Goal: Check status

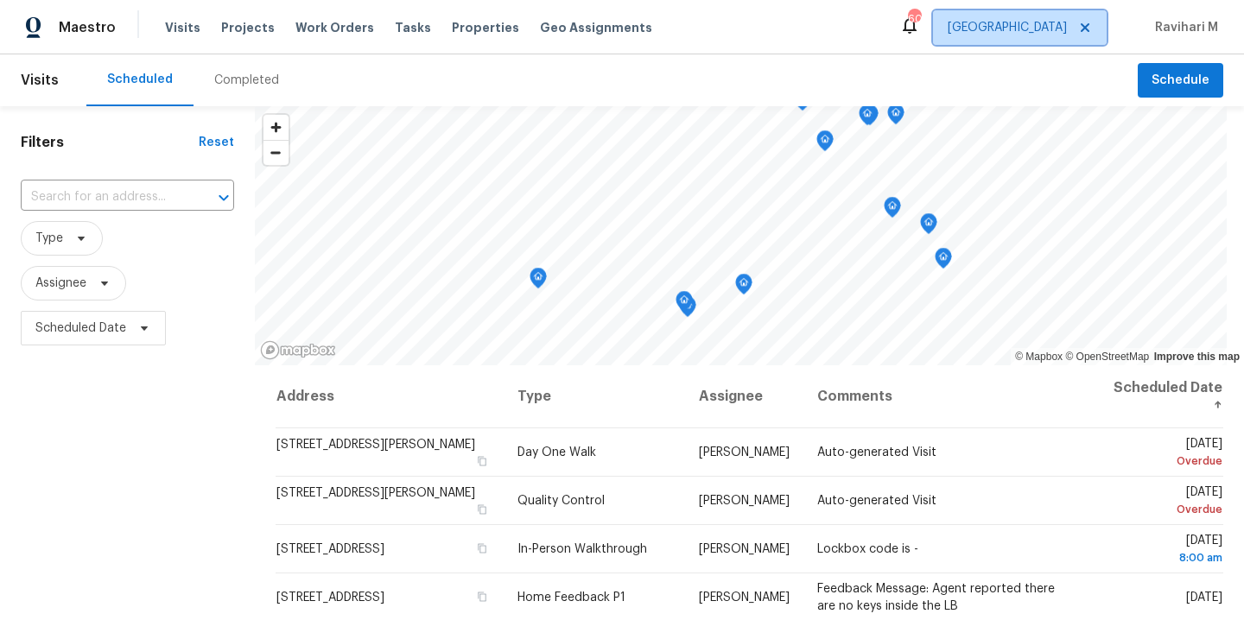
click at [1045, 29] on span "[GEOGRAPHIC_DATA]" at bounding box center [1007, 27] width 119 height 17
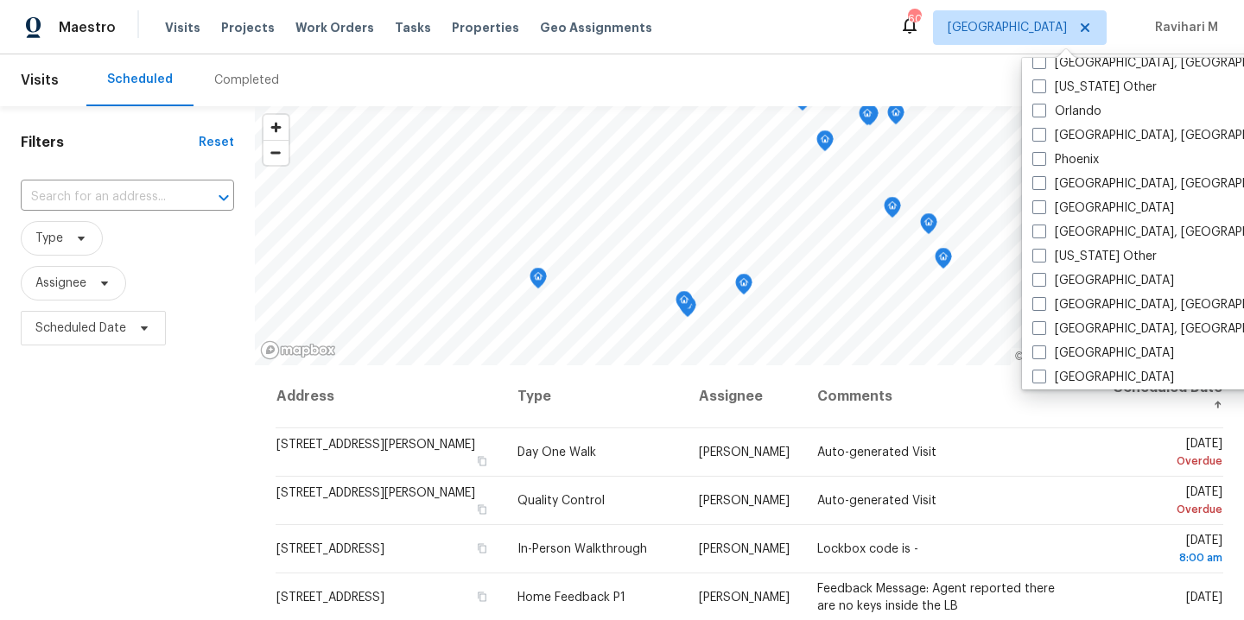
scroll to position [1779, 0]
click at [1038, 149] on div "Phoenix" at bounding box center [1201, 161] width 348 height 24
click at [1038, 154] on span at bounding box center [1040, 160] width 14 height 14
click at [1038, 154] on input "Phoenix" at bounding box center [1038, 157] width 11 height 11
checkbox input "true"
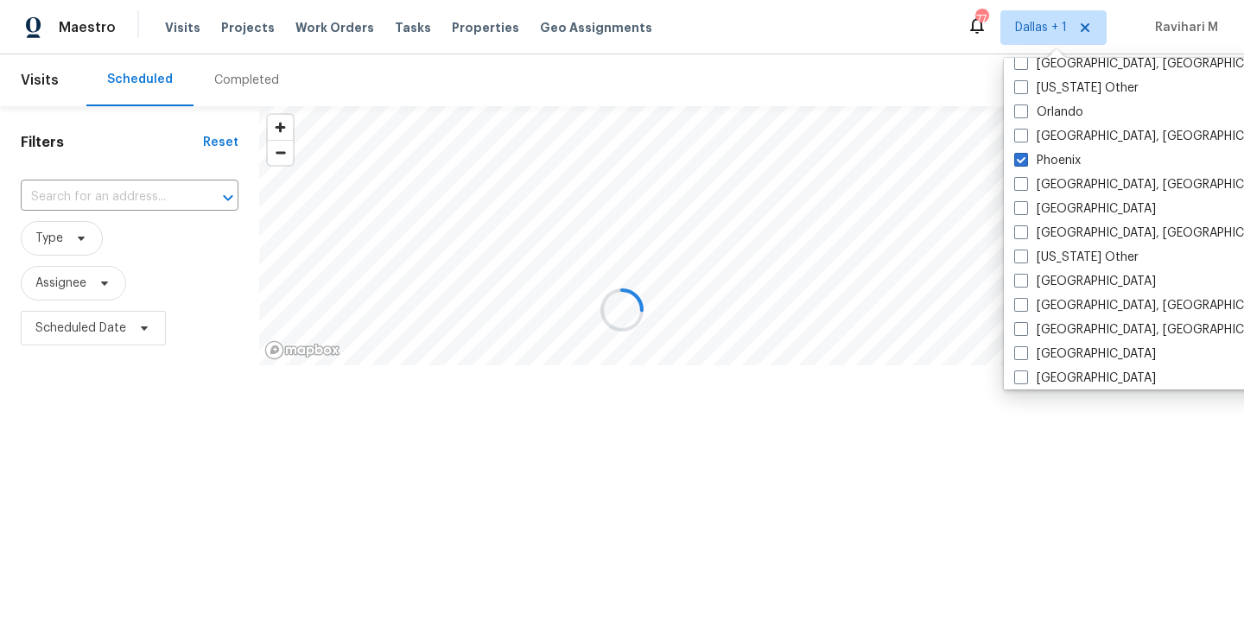
click at [234, 86] on div at bounding box center [622, 310] width 1244 height 620
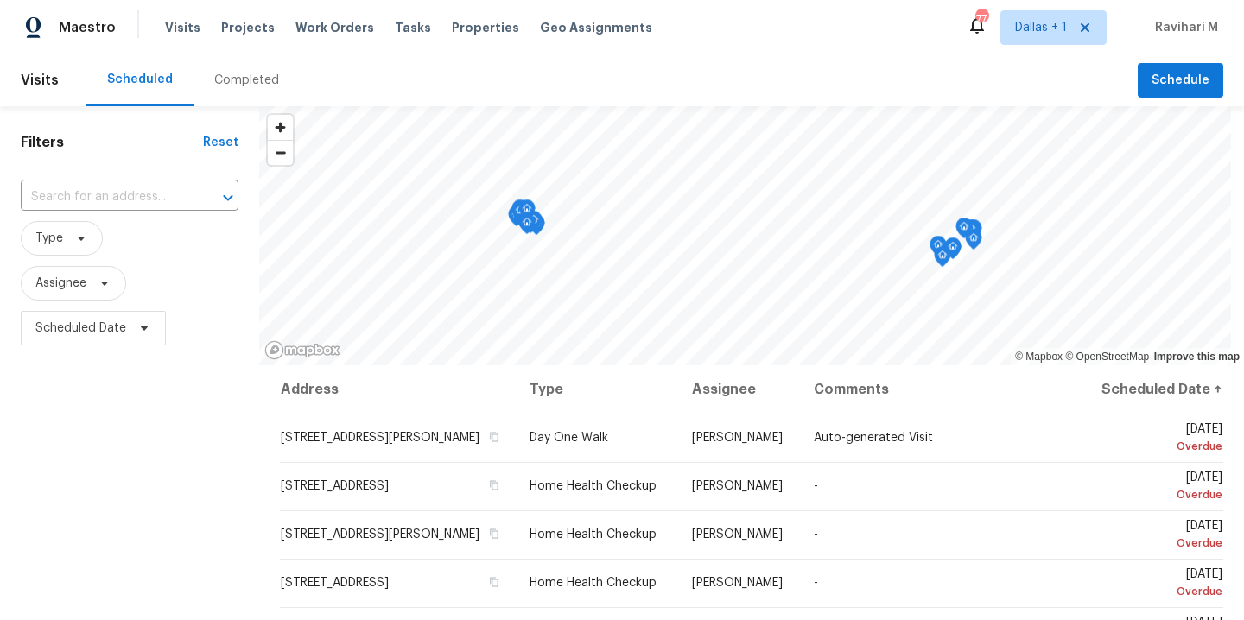
click at [234, 86] on div "Completed" at bounding box center [246, 80] width 65 height 17
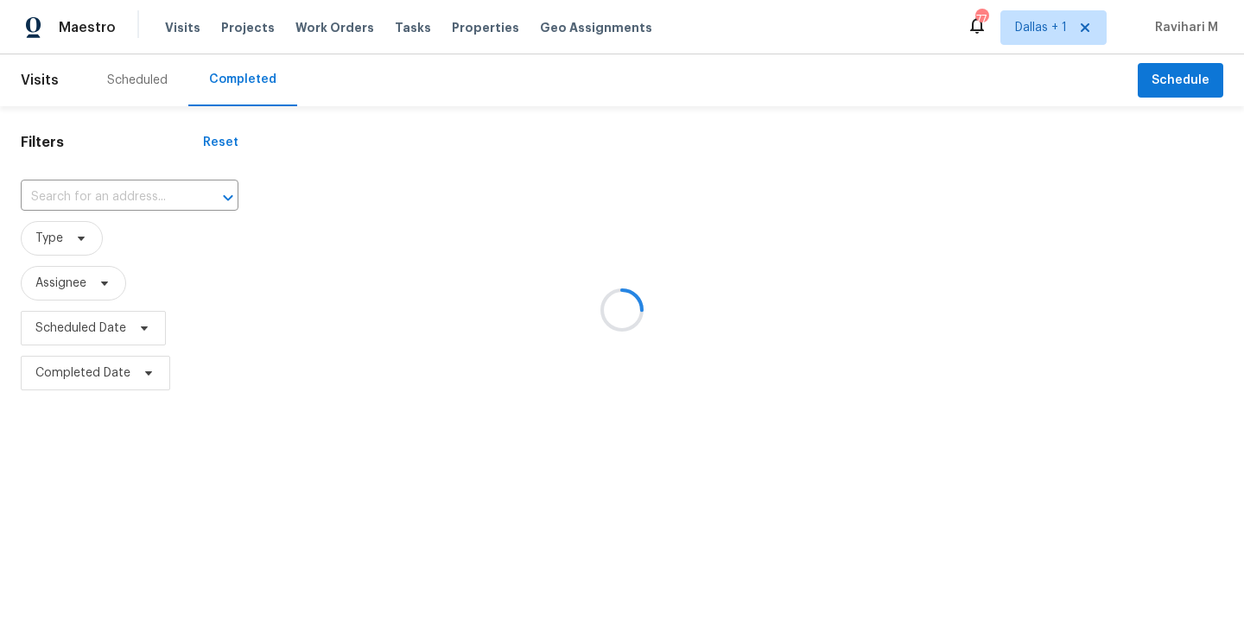
click at [234, 86] on div at bounding box center [622, 310] width 1244 height 620
click at [108, 170] on div at bounding box center [622, 310] width 1244 height 620
click at [108, 218] on div at bounding box center [622, 310] width 1244 height 620
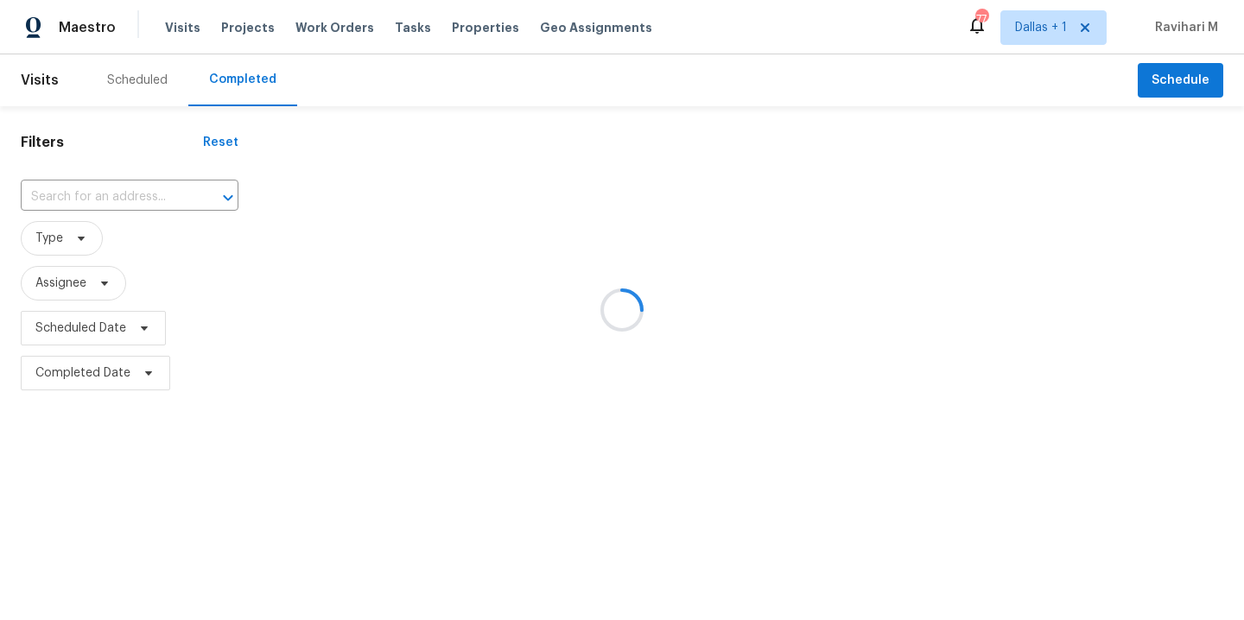
click at [108, 202] on div at bounding box center [622, 310] width 1244 height 620
click at [90, 188] on div at bounding box center [622, 310] width 1244 height 620
click at [29, 188] on div at bounding box center [622, 310] width 1244 height 620
click at [49, 200] on div at bounding box center [622, 310] width 1244 height 620
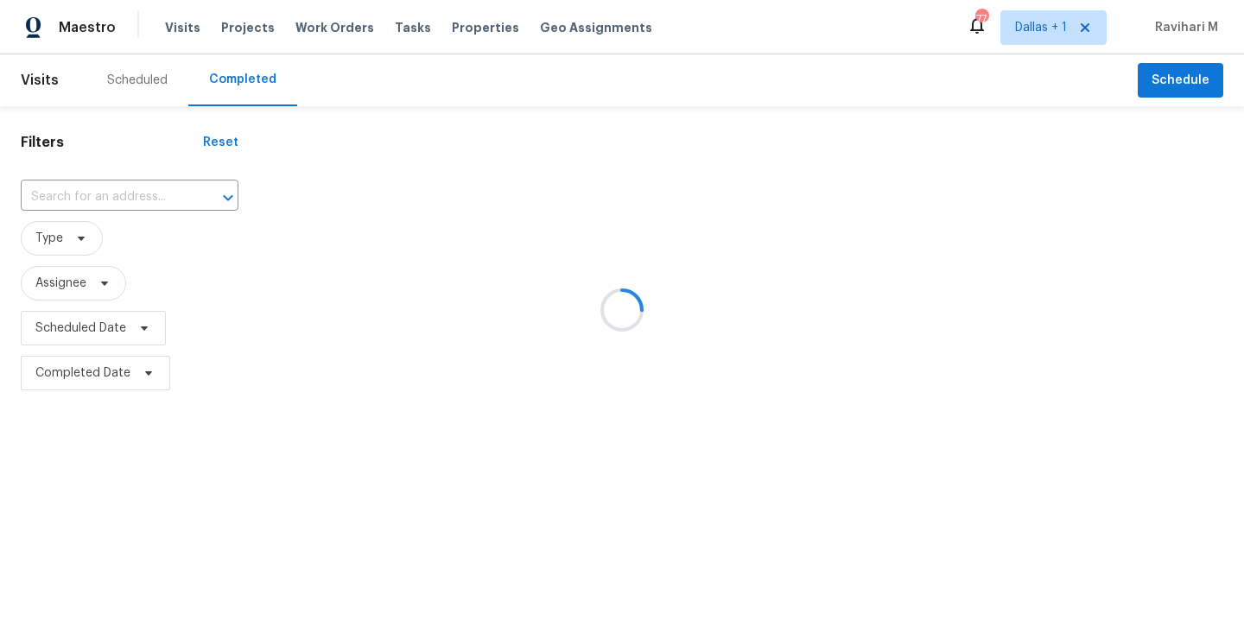
click at [49, 200] on div at bounding box center [622, 310] width 1244 height 620
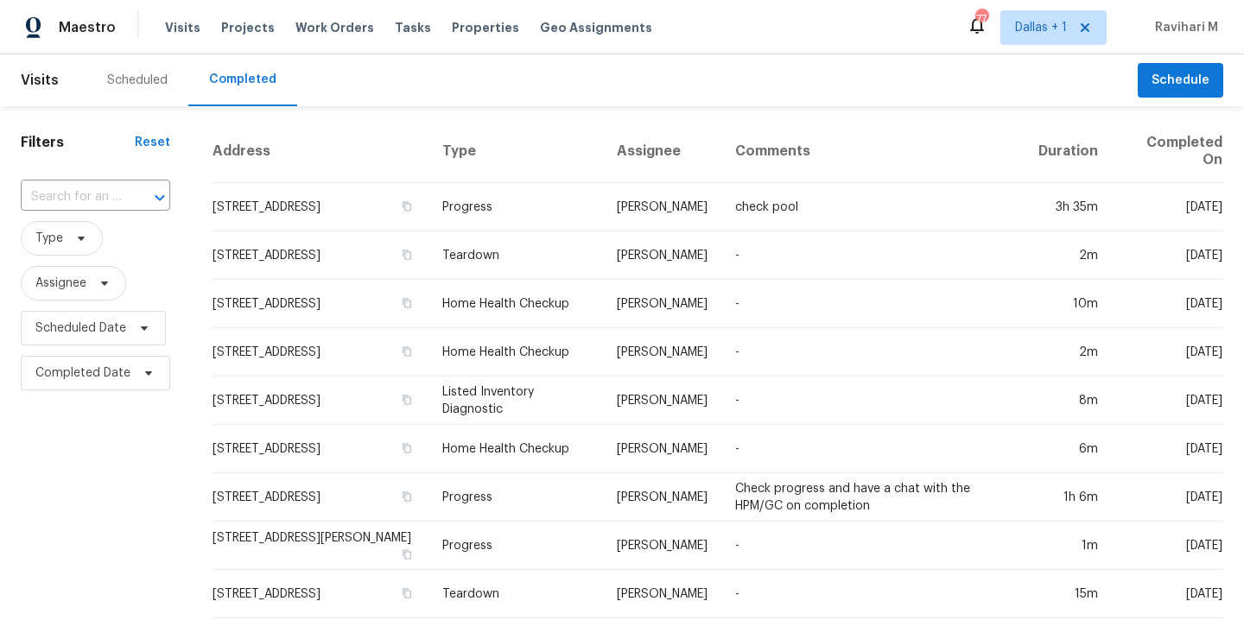
click at [49, 200] on input "text" at bounding box center [71, 197] width 101 height 27
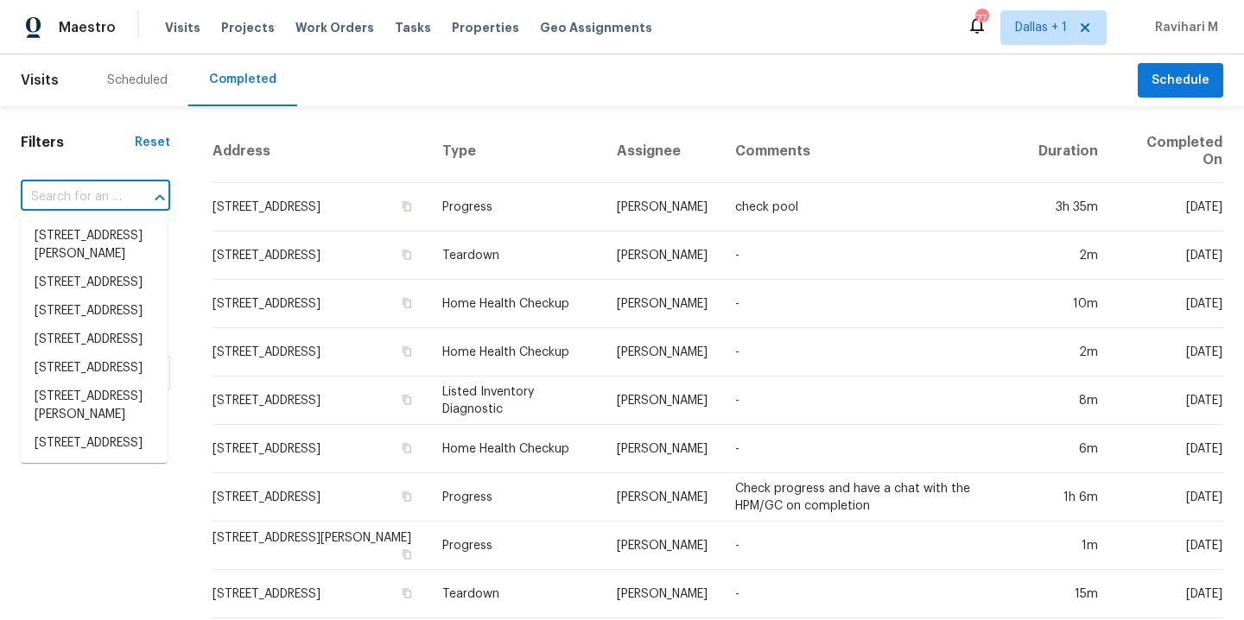
paste input "[STREET_ADDRESS][PERSON_NAME]"
type input "[STREET_ADDRESS][PERSON_NAME]"
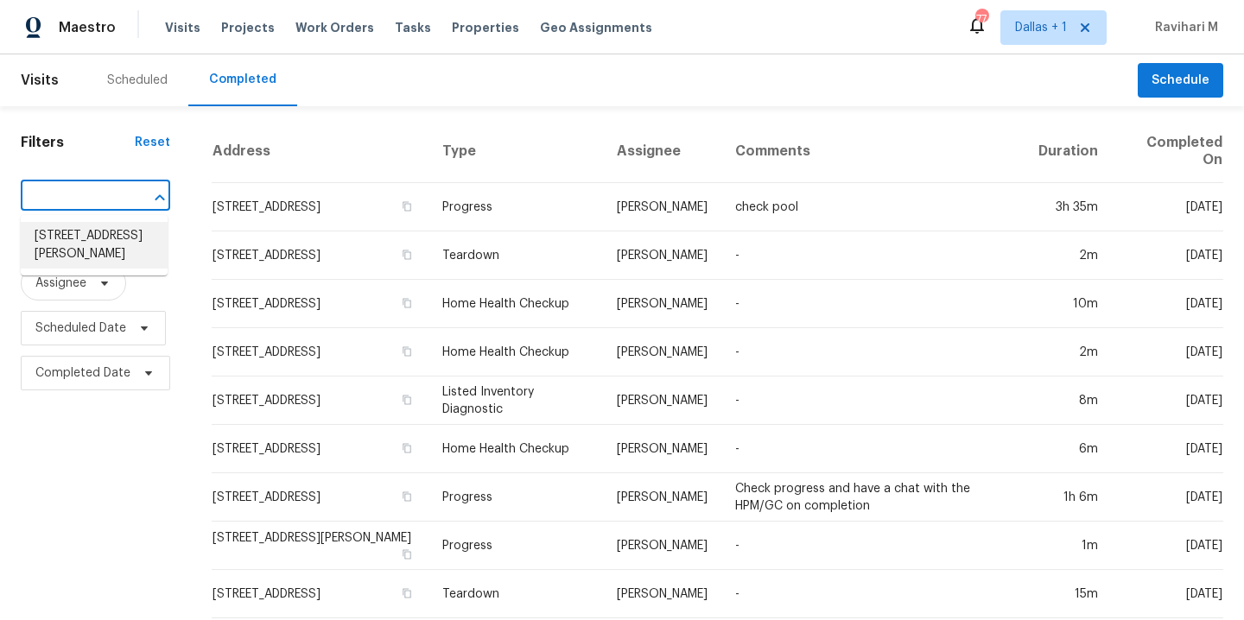
click at [73, 238] on li "[STREET_ADDRESS][PERSON_NAME]" at bounding box center [94, 245] width 147 height 47
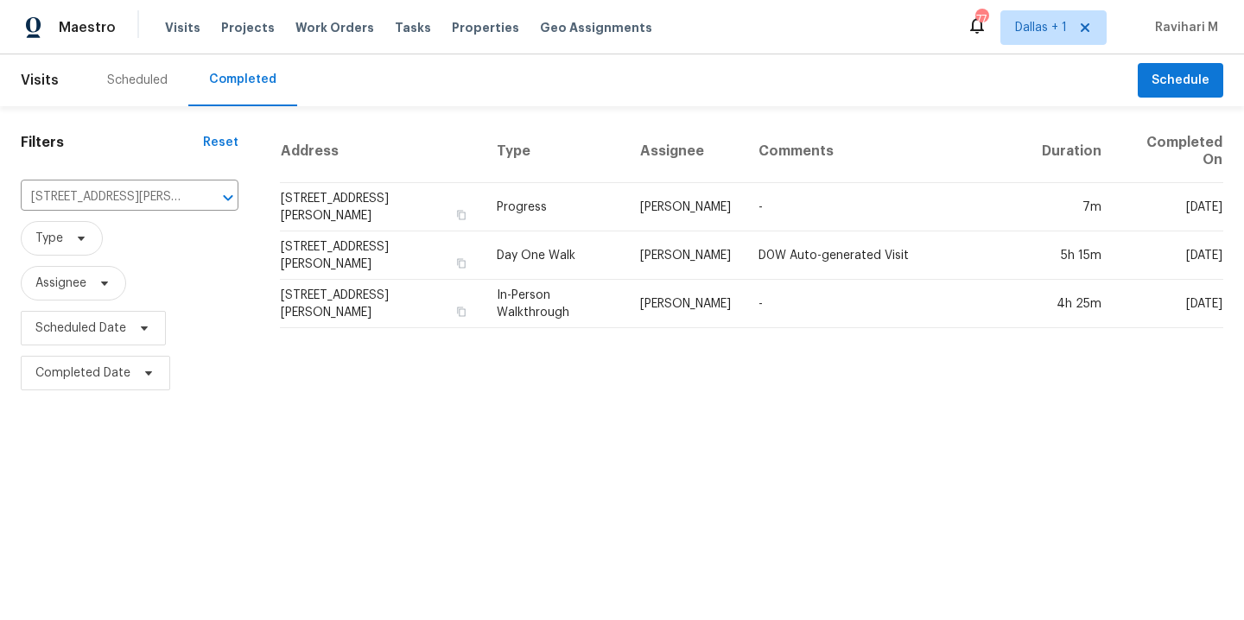
click at [573, 177] on th "Type" at bounding box center [554, 151] width 143 height 63
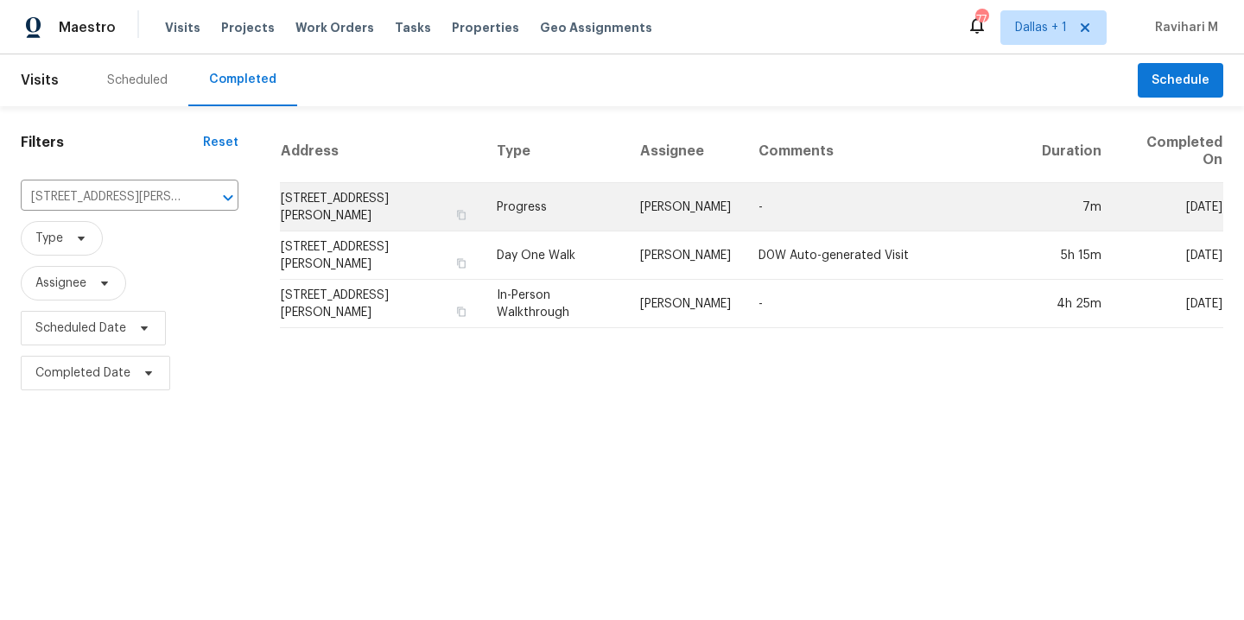
click at [573, 187] on td "Progress" at bounding box center [554, 207] width 143 height 48
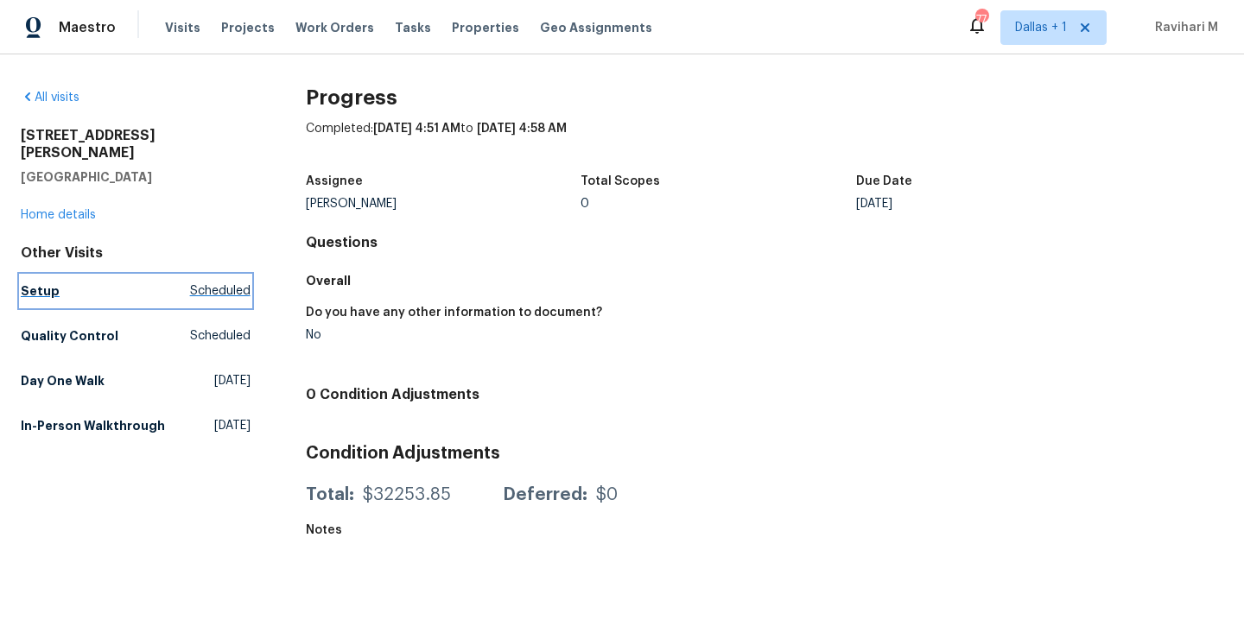
click at [192, 283] on span "Scheduled" at bounding box center [220, 291] width 60 height 17
click at [192, 275] on html "Maestro Visits Projects Work Orders Tasks Properties Geo Assignments 77 [GEOGRA…" at bounding box center [622, 278] width 1244 height 557
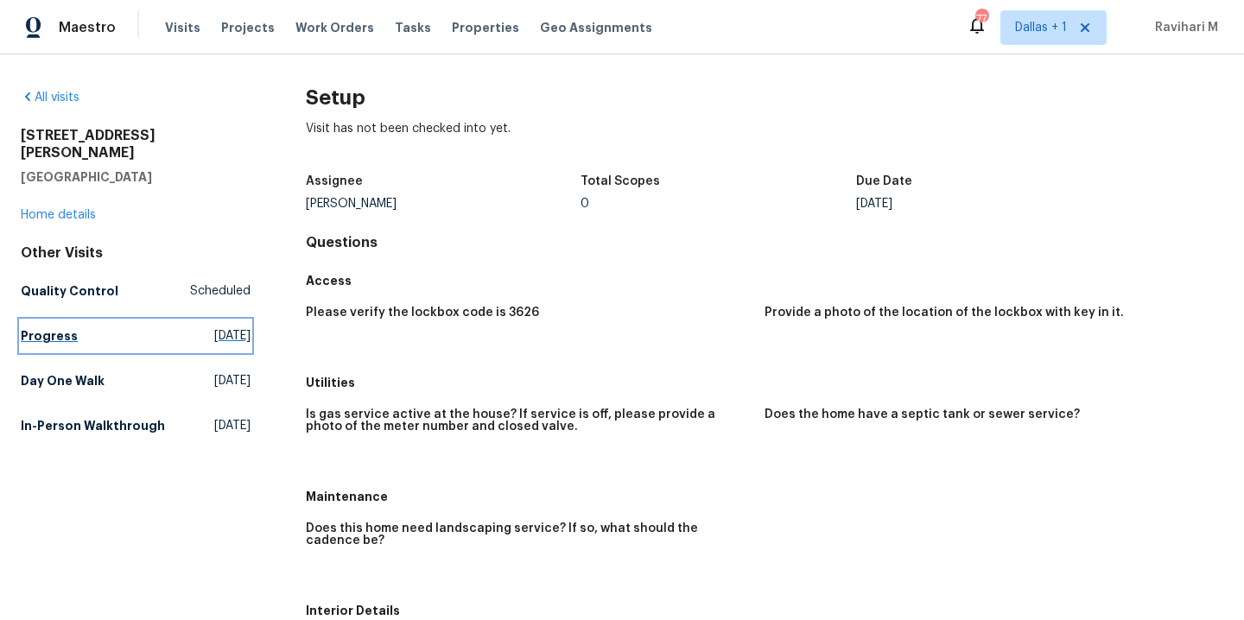
click at [211, 321] on link "Progress [DATE]" at bounding box center [136, 336] width 230 height 31
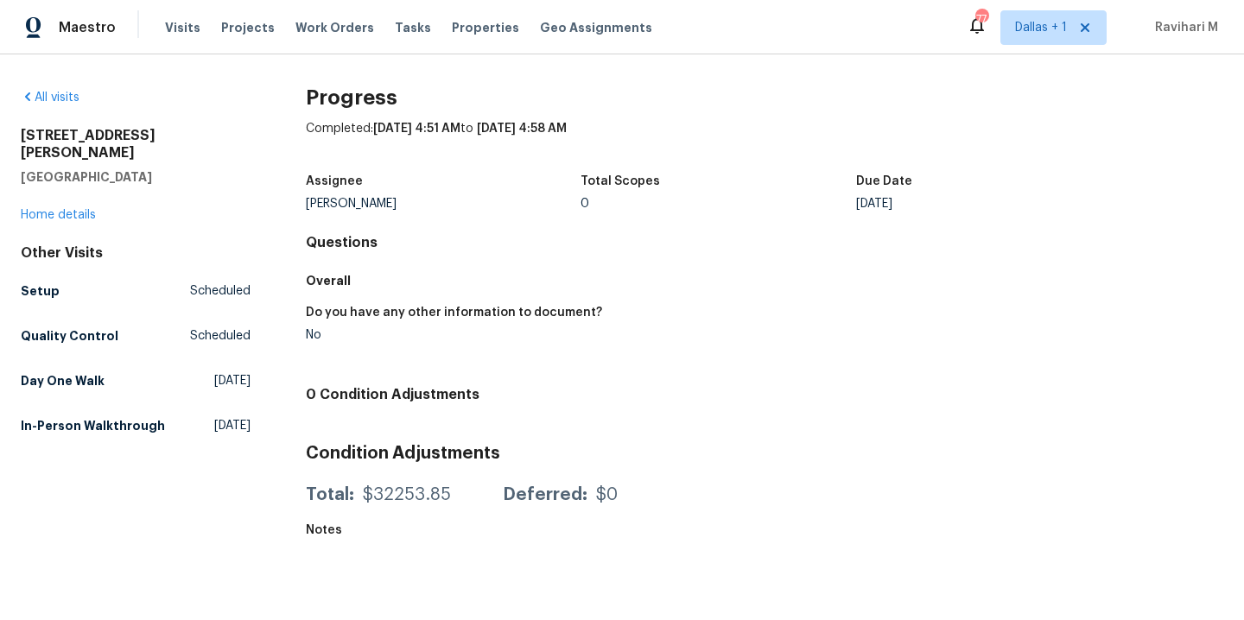
click at [200, 379] on div "Other Visits Setup Scheduled Quality Control Scheduled Day One Walk [DATE] In-P…" at bounding box center [136, 343] width 230 height 197
click at [214, 372] on span "[DATE]" at bounding box center [232, 380] width 36 height 17
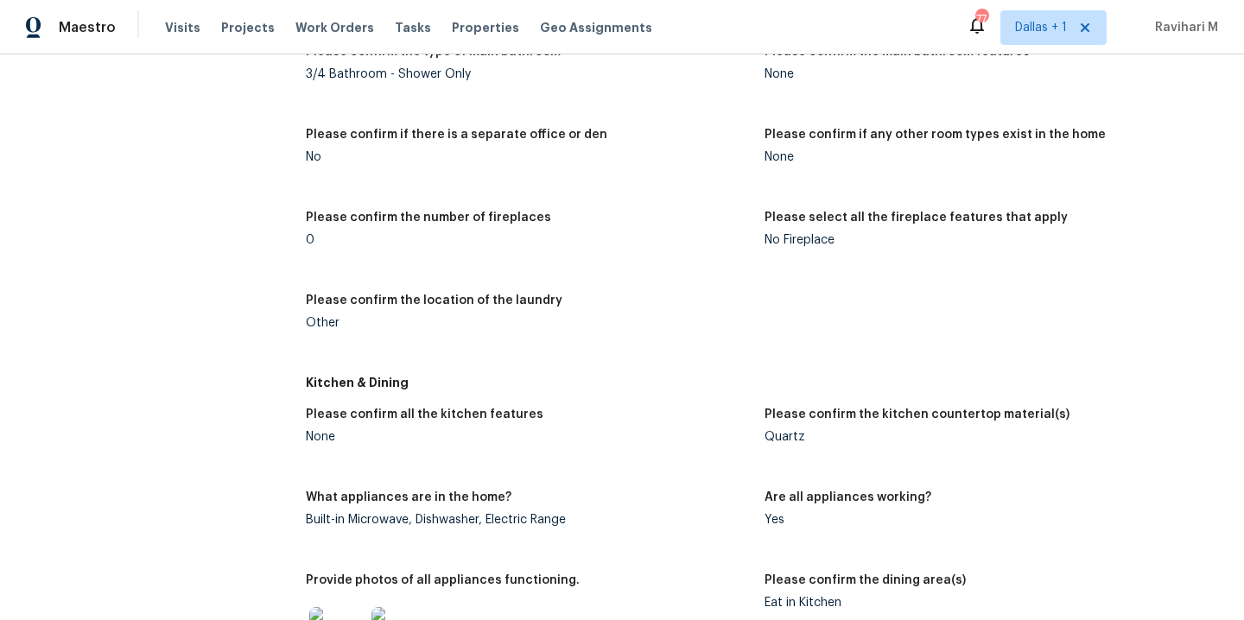
scroll to position [1064, 0]
